Goal: Information Seeking & Learning: Learn about a topic

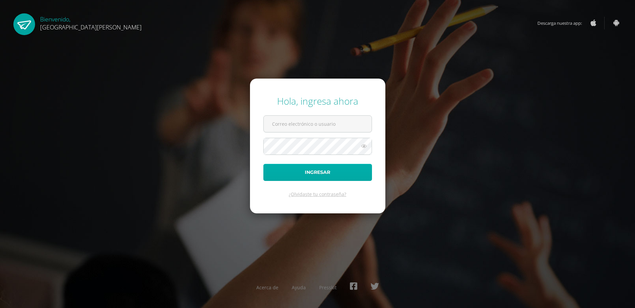
type input "info1+brithanyquixtan@edoo.io"
click at [314, 167] on button "Ingresar" at bounding box center [317, 172] width 109 height 17
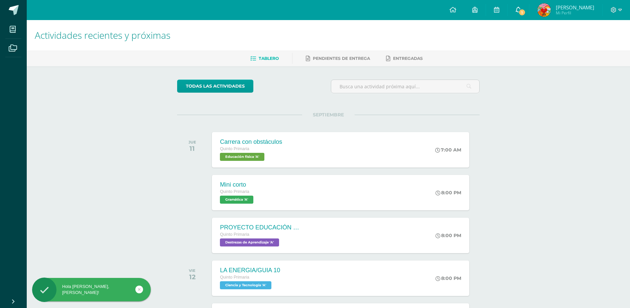
click at [525, 7] on link "1" at bounding box center [518, 10] width 21 height 20
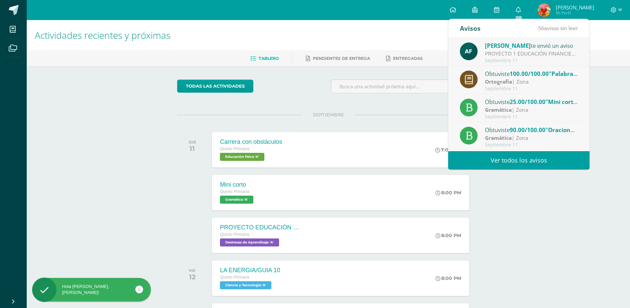
click at [561, 62] on div "Septiembre 11" at bounding box center [531, 61] width 93 height 6
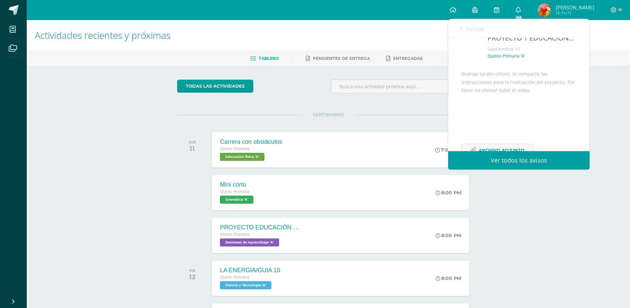
scroll to position [65, 0]
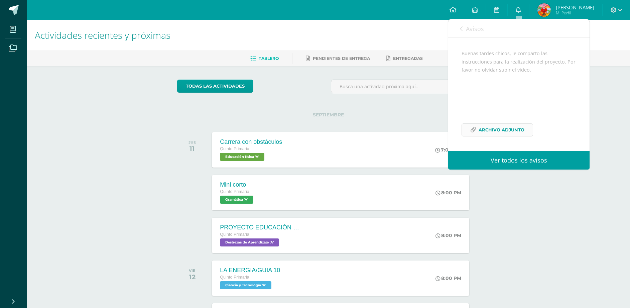
click at [492, 131] on span "Archivo Adjunto" at bounding box center [502, 130] width 46 height 12
click at [458, 29] on div "Avisos 55 avisos sin leer Avisos" at bounding box center [518, 28] width 141 height 19
click at [460, 29] on icon at bounding box center [461, 28] width 3 height 5
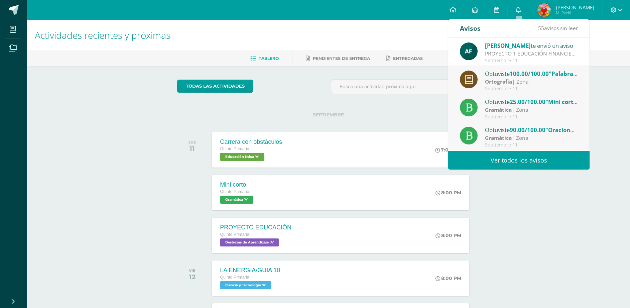
click at [130, 117] on div "Actividades recientes y próximas Tablero Pendientes de entrega Entregadas todas…" at bounding box center [328, 221] width 603 height 403
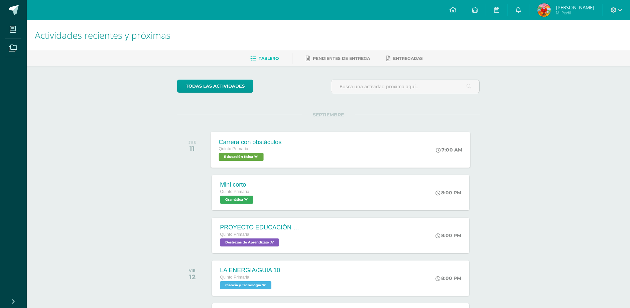
scroll to position [67, 0]
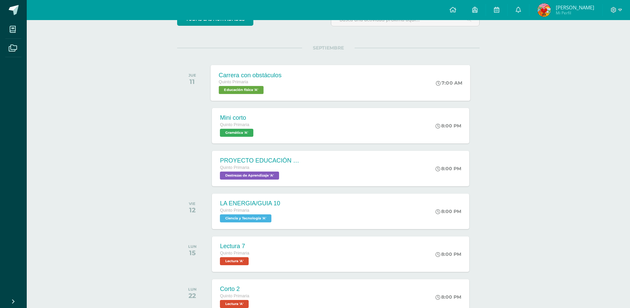
click at [303, 89] on div "Carrera con obstáculos Quinto Primaria Educación física 'A' 7:00 AM Carrera con…" at bounding box center [341, 83] width 260 height 36
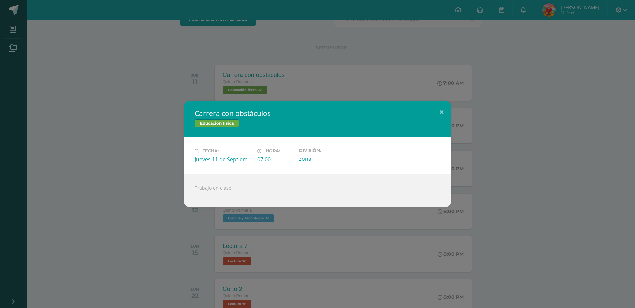
click at [114, 87] on div "Carrera con obstáculos Educación física Fecha: Jueves 11 de Septiembre Hora: 07…" at bounding box center [317, 154] width 635 height 308
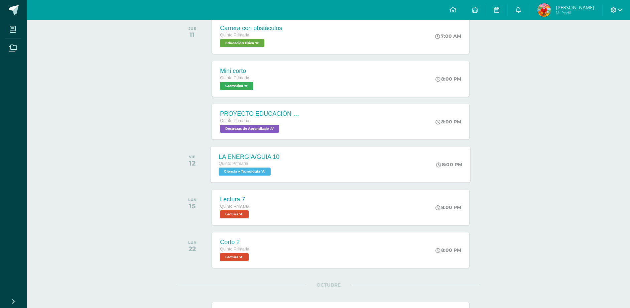
scroll to position [167, 0]
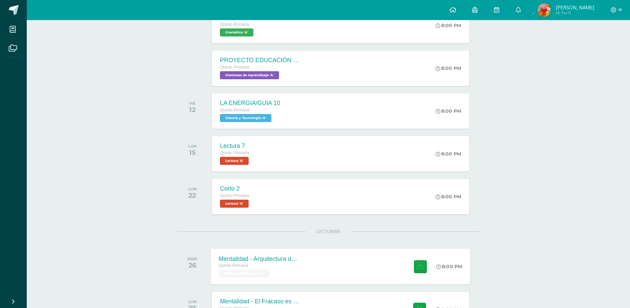
click at [315, 266] on div "Mentalidad - Arquitectura de Mi Destino Quinto Primaria Finanzas Personales 'U'…" at bounding box center [341, 266] width 260 height 36
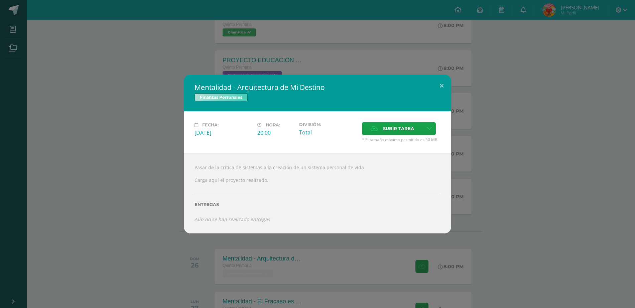
click at [128, 228] on div "Mentalidad - Arquitectura de Mi Destino Finanzas Personales Fecha: Domingo 26 d…" at bounding box center [318, 154] width 630 height 159
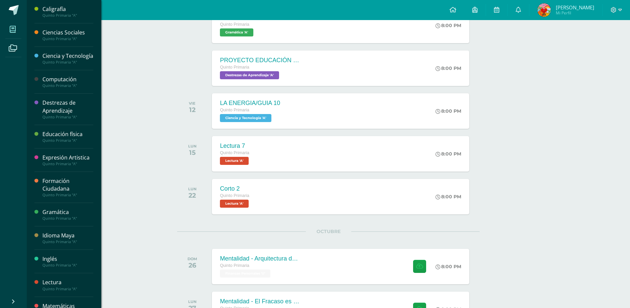
click at [15, 30] on icon at bounding box center [13, 29] width 6 height 7
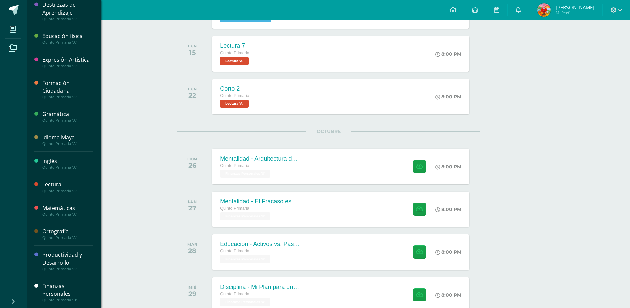
scroll to position [267, 0]
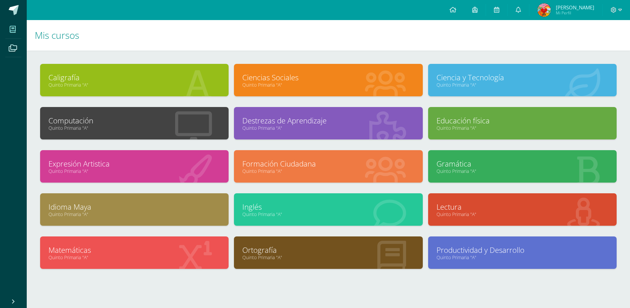
scroll to position [14, 0]
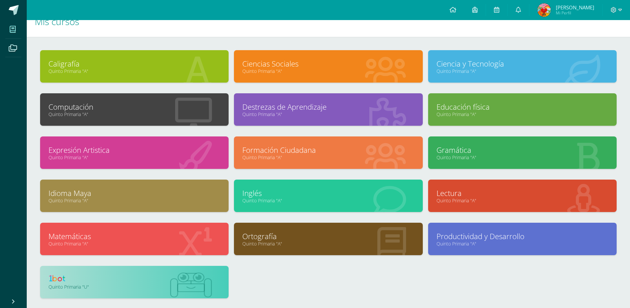
click at [127, 281] on link at bounding box center [134, 279] width 172 height 10
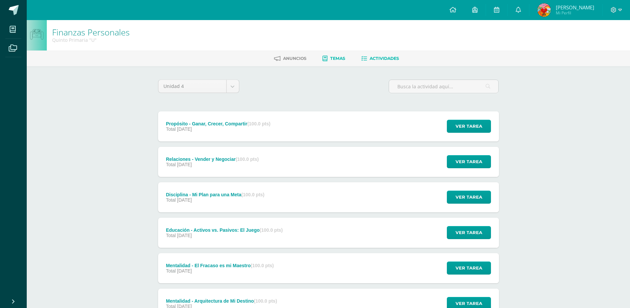
click at [324, 57] on icon at bounding box center [325, 59] width 5 height 6
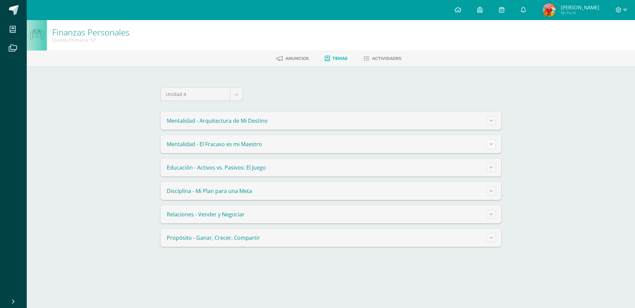
click at [496, 143] on button at bounding box center [491, 143] width 9 height 9
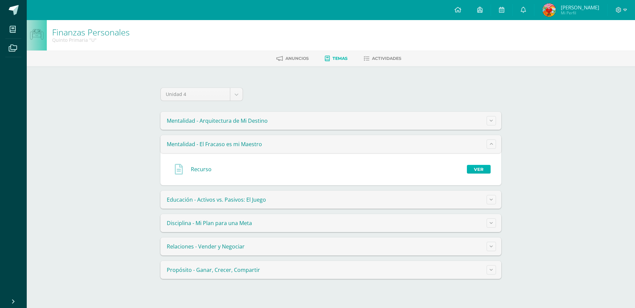
click at [484, 169] on link "Ver" at bounding box center [479, 169] width 24 height 9
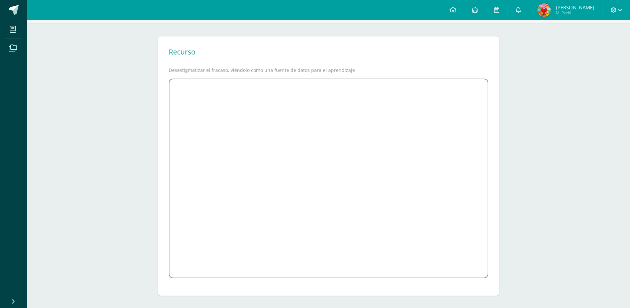
scroll to position [44, 0]
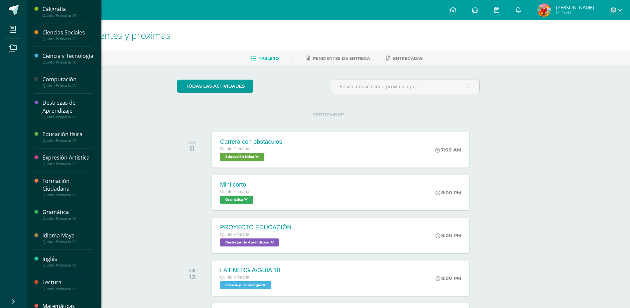
click at [25, 30] on li "Mis cursos" at bounding box center [13, 29] width 27 height 19
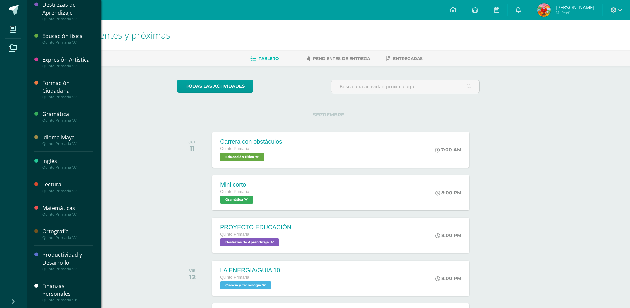
click at [68, 284] on div "Finanzas Personales" at bounding box center [67, 289] width 51 height 15
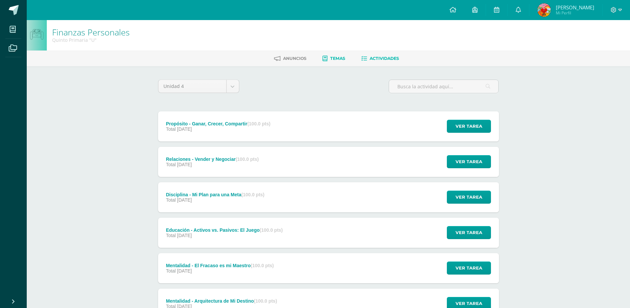
click at [332, 59] on span "Temas" at bounding box center [337, 58] width 15 height 5
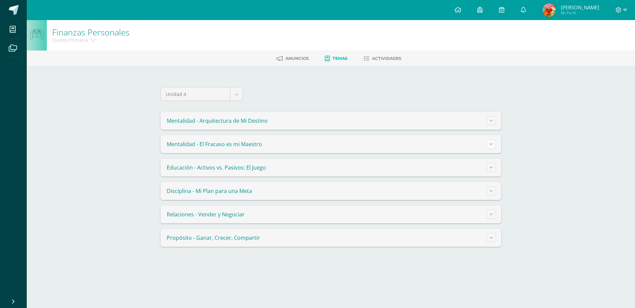
click at [489, 144] on button at bounding box center [491, 143] width 9 height 9
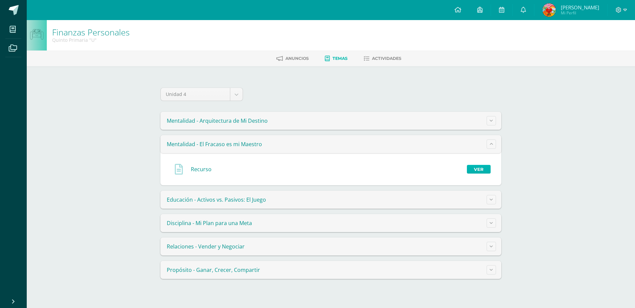
click at [482, 166] on link "Ver" at bounding box center [479, 169] width 24 height 9
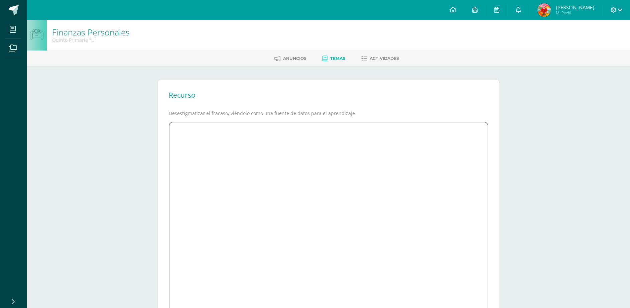
click at [507, 96] on div "Recurso Desestigmatizar el fracaso, viéndolo como una fuente de datos para el a…" at bounding box center [329, 209] width 368 height 286
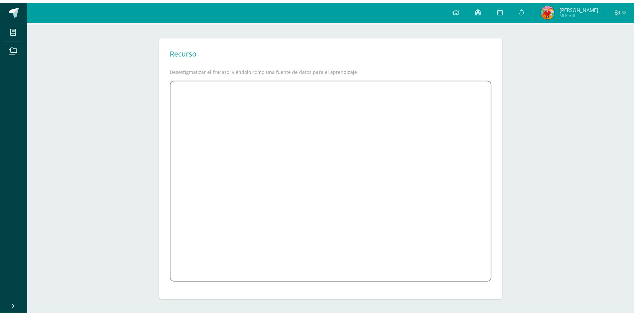
scroll to position [37, 0]
